Goal: Information Seeking & Learning: Learn about a topic

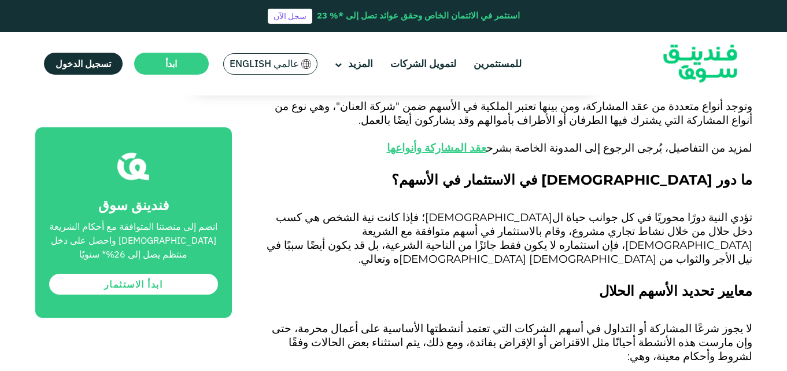
scroll to position [1447, 0]
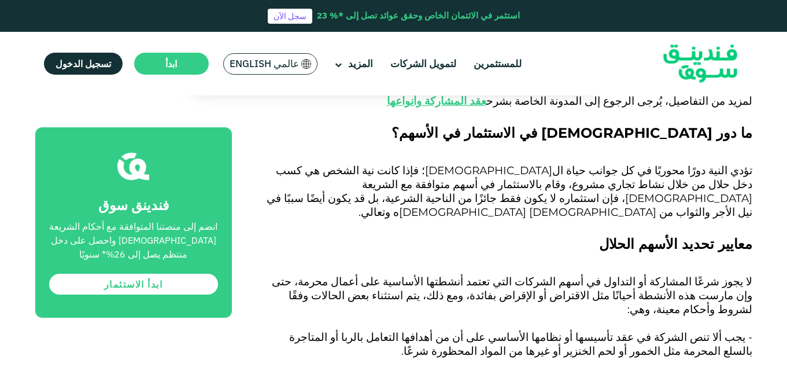
click at [564, 331] on p "- يجب ألا تنص الشركة في عقد تأسيسها أو نظامها الأساسي على أن من أهدافها التعامل…" at bounding box center [505, 345] width 494 height 28
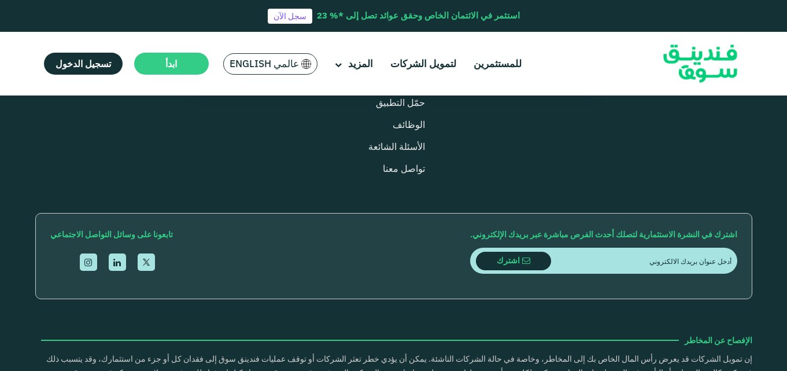
scroll to position [3387, 0]
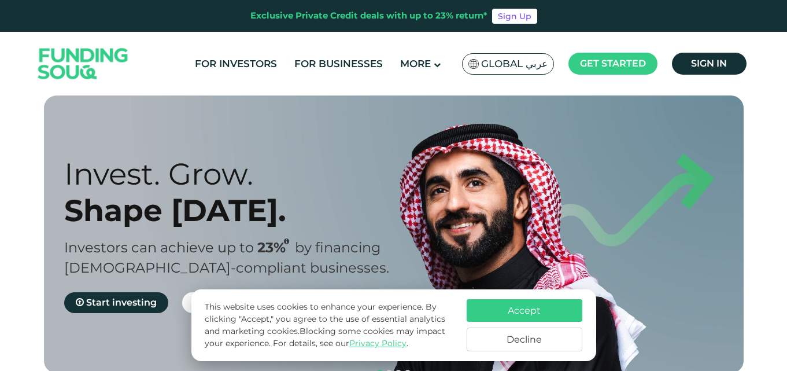
click at [527, 65] on span "Global عربي" at bounding box center [514, 63] width 66 height 13
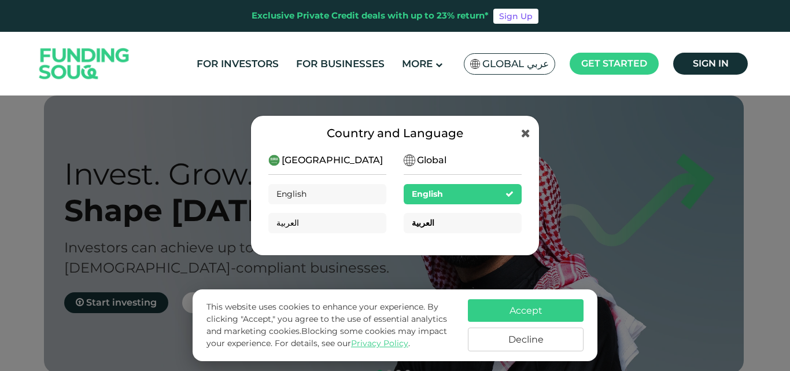
click at [440, 220] on div "العربية" at bounding box center [463, 223] width 118 height 20
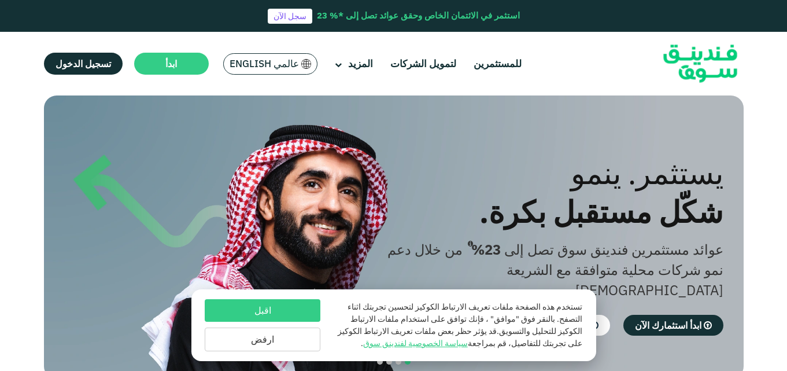
click at [273, 313] on button "اقبل" at bounding box center [263, 310] width 116 height 23
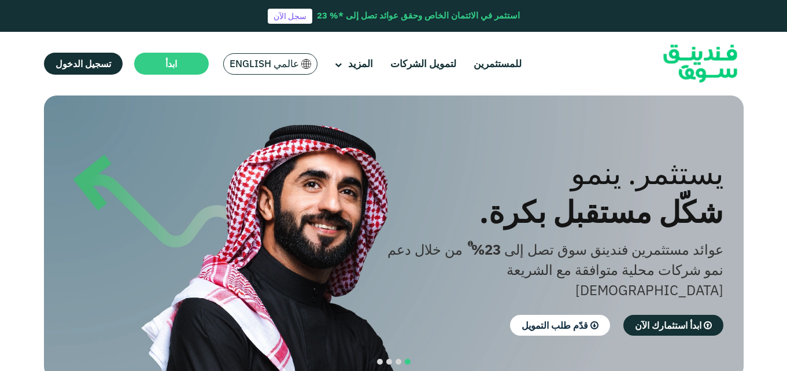
click at [786, 31] on div "استثمر في الائتمان الخاص وحقق عوائد تصل إلى *% 23 سجل الآن" at bounding box center [393, 16] width 787 height 32
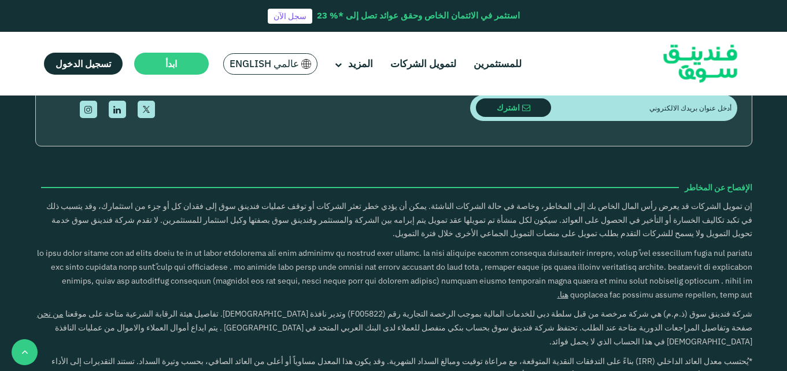
scroll to position [1630, 0]
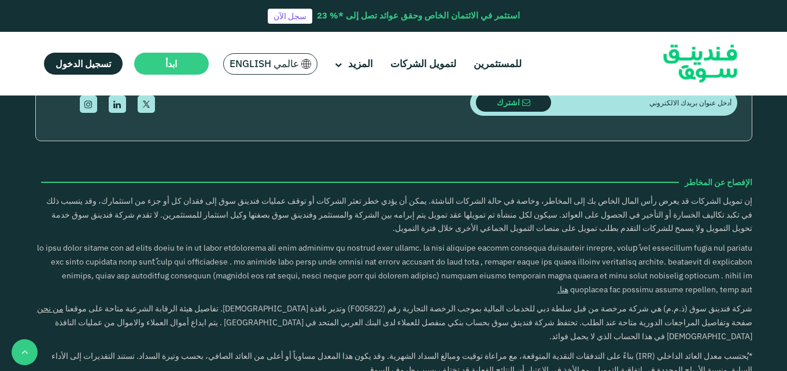
drag, startPoint x: 789, startPoint y: 196, endPoint x: 567, endPoint y: 158, distance: 224.7
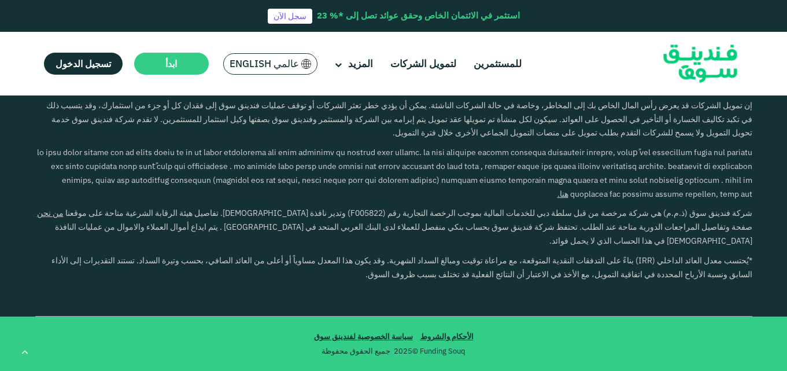
scroll to position [2175, 0]
type tc-range-slider "4"
drag, startPoint x: 789, startPoint y: 204, endPoint x: 390, endPoint y: 101, distance: 412.0
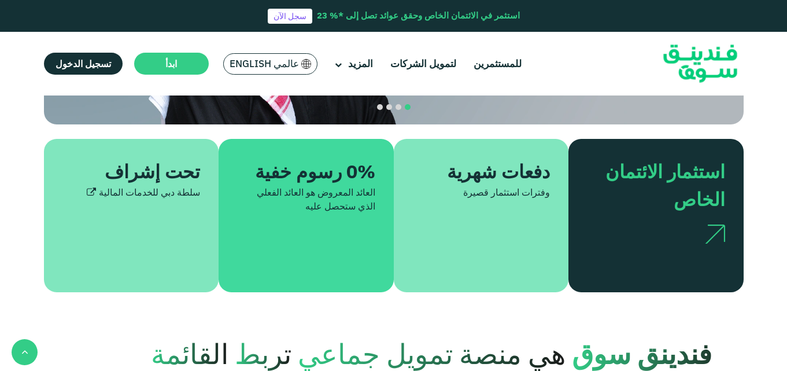
scroll to position [0, 0]
